Goal: Obtain resource: Obtain resource

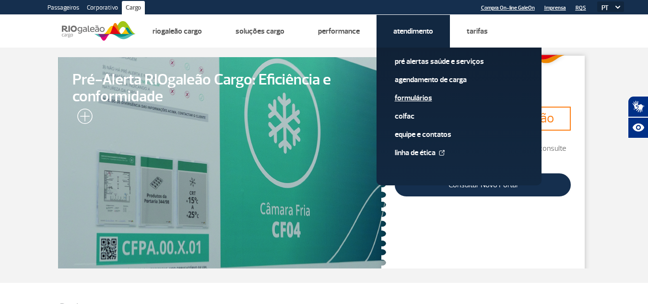
click at [417, 97] on link "Formulários" at bounding box center [459, 98] width 129 height 11
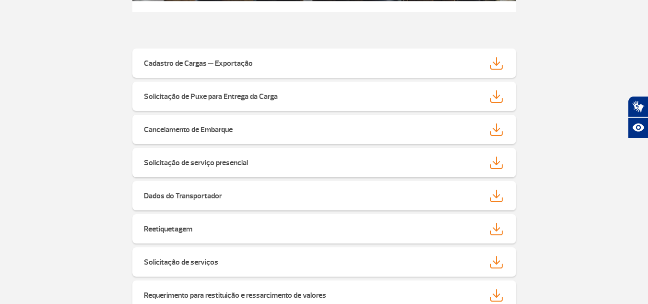
scroll to position [240, 0]
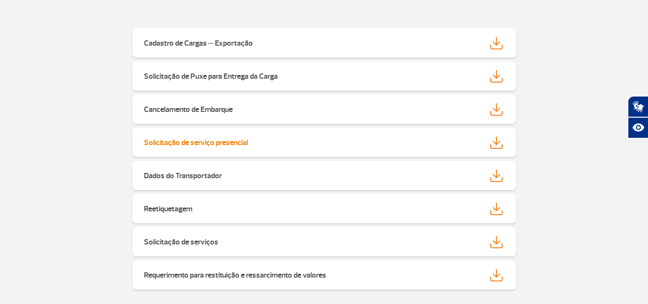
click at [218, 142] on strong "Solicitação de serviço presencial" at bounding box center [196, 143] width 104 height 10
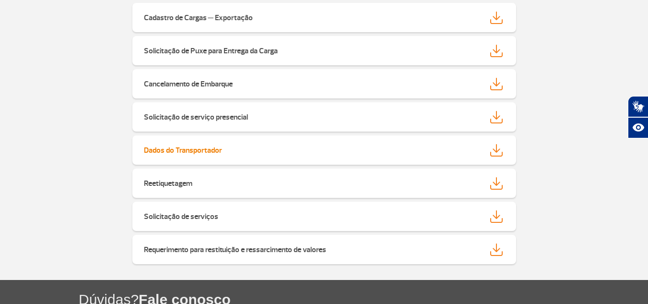
scroll to position [288, 0]
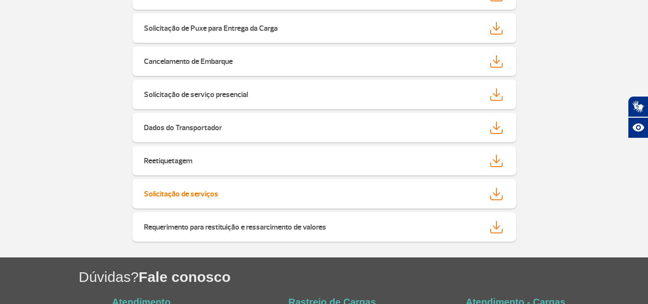
click at [237, 198] on div "Solicitação de serviços" at bounding box center [293, 193] width 313 height 11
